Goal: Task Accomplishment & Management: Use online tool/utility

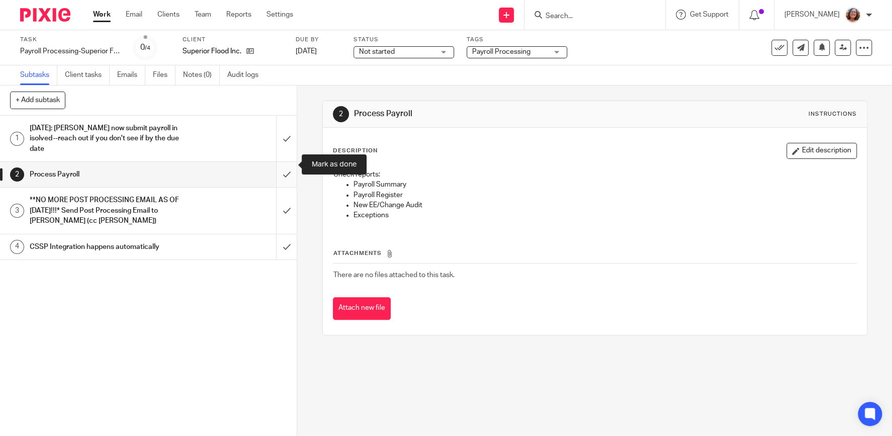
click at [286, 169] on input "submit" at bounding box center [148, 174] width 297 height 25
click at [290, 206] on input "submit" at bounding box center [148, 211] width 297 height 46
click at [288, 127] on input "submit" at bounding box center [148, 139] width 297 height 46
click at [285, 238] on input "submit" at bounding box center [148, 246] width 297 height 25
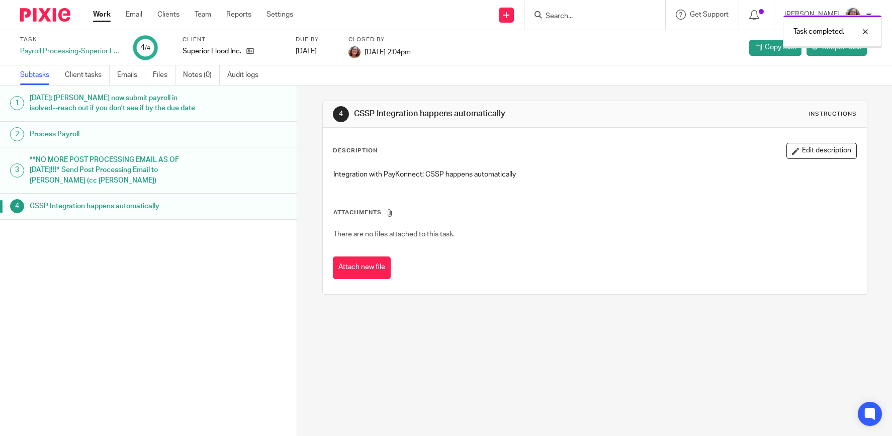
click at [103, 18] on link "Work" at bounding box center [102, 15] width 18 height 10
